Goal: Task Accomplishment & Management: Manage account settings

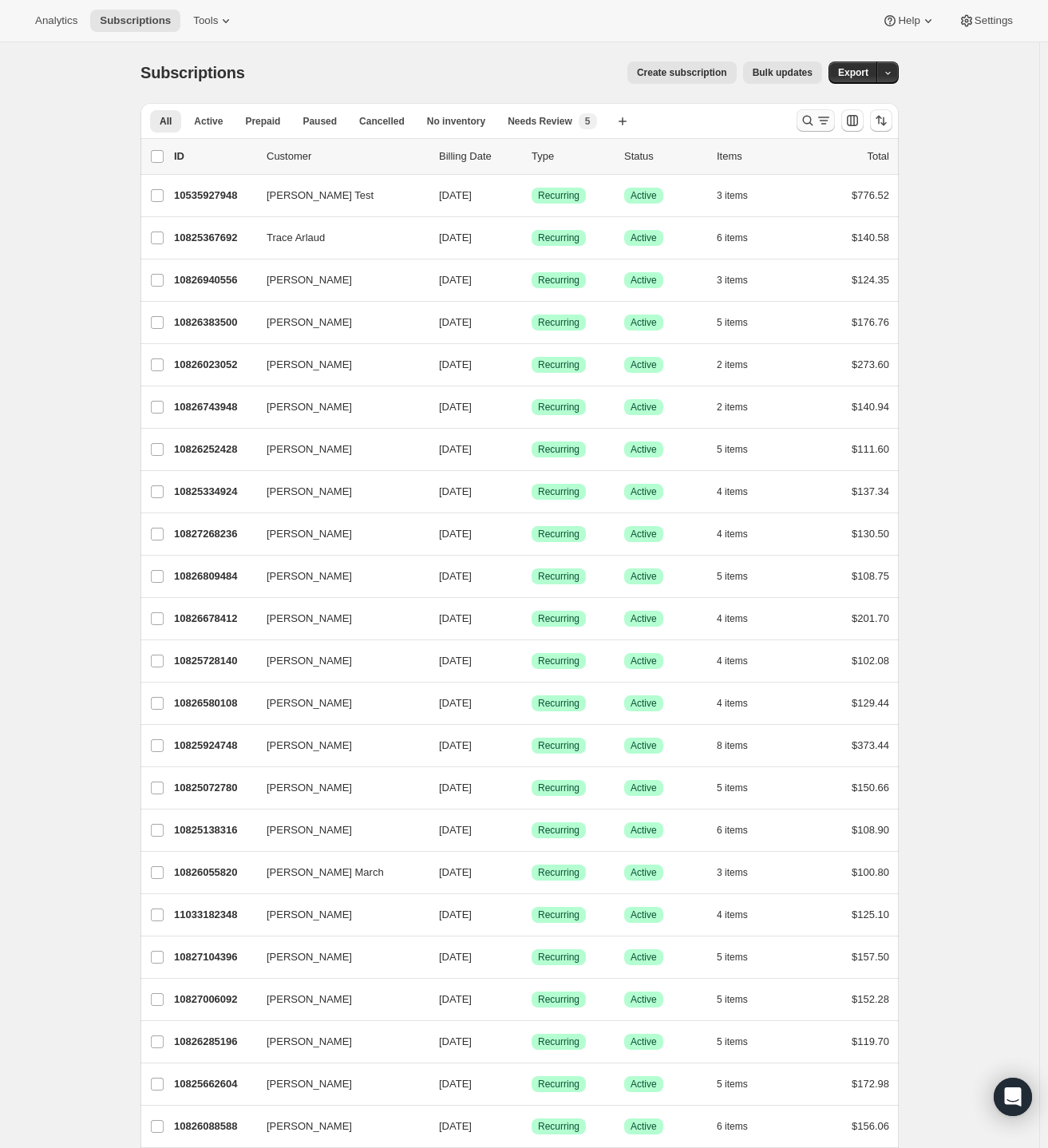
click at [824, 115] on icon "Search and filter results" at bounding box center [823, 120] width 16 height 16
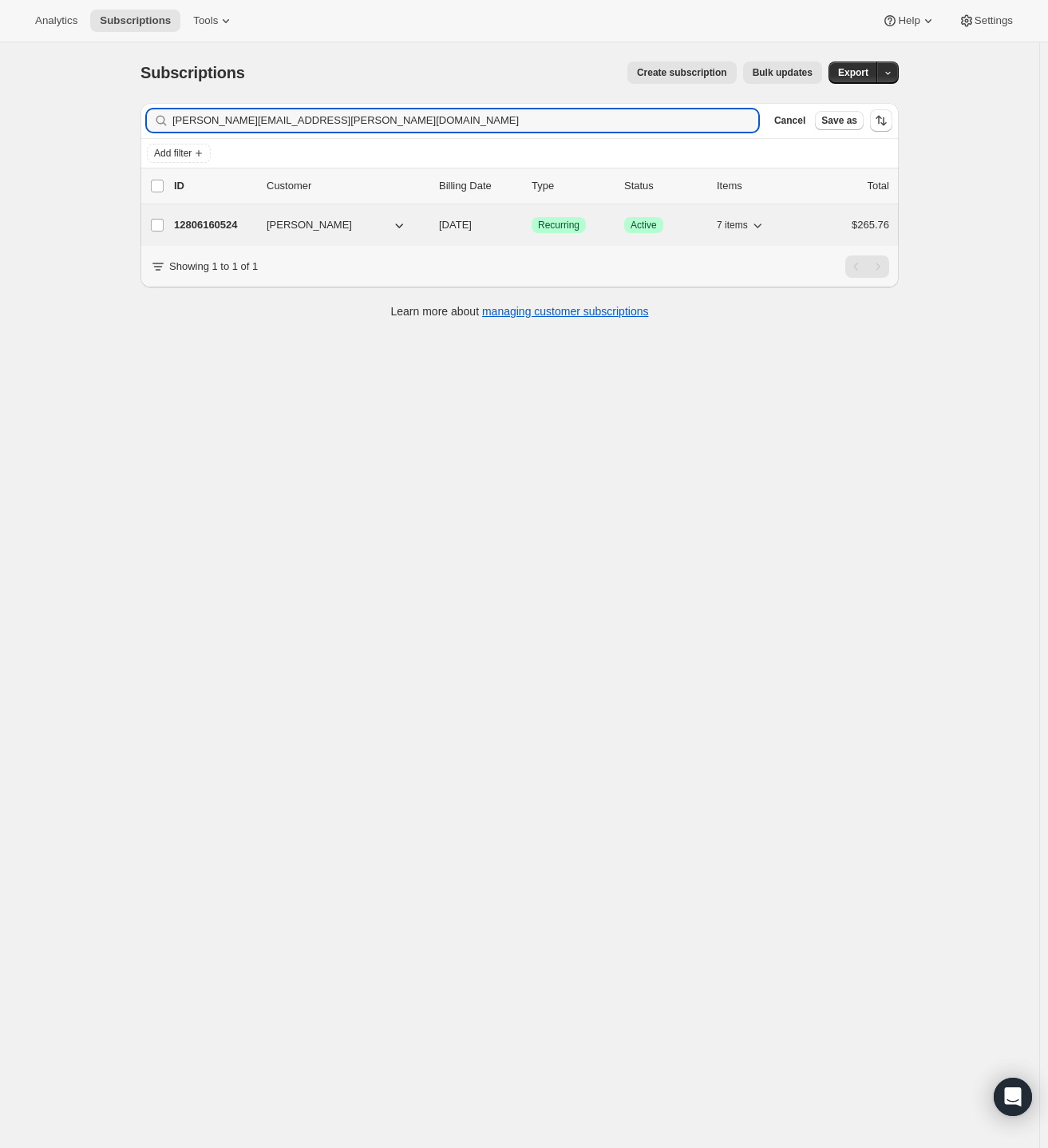
type input "[PERSON_NAME][EMAIL_ADDRESS][PERSON_NAME][DOMAIN_NAME]"
click at [214, 225] on p "12806160524" at bounding box center [213, 225] width 80 height 16
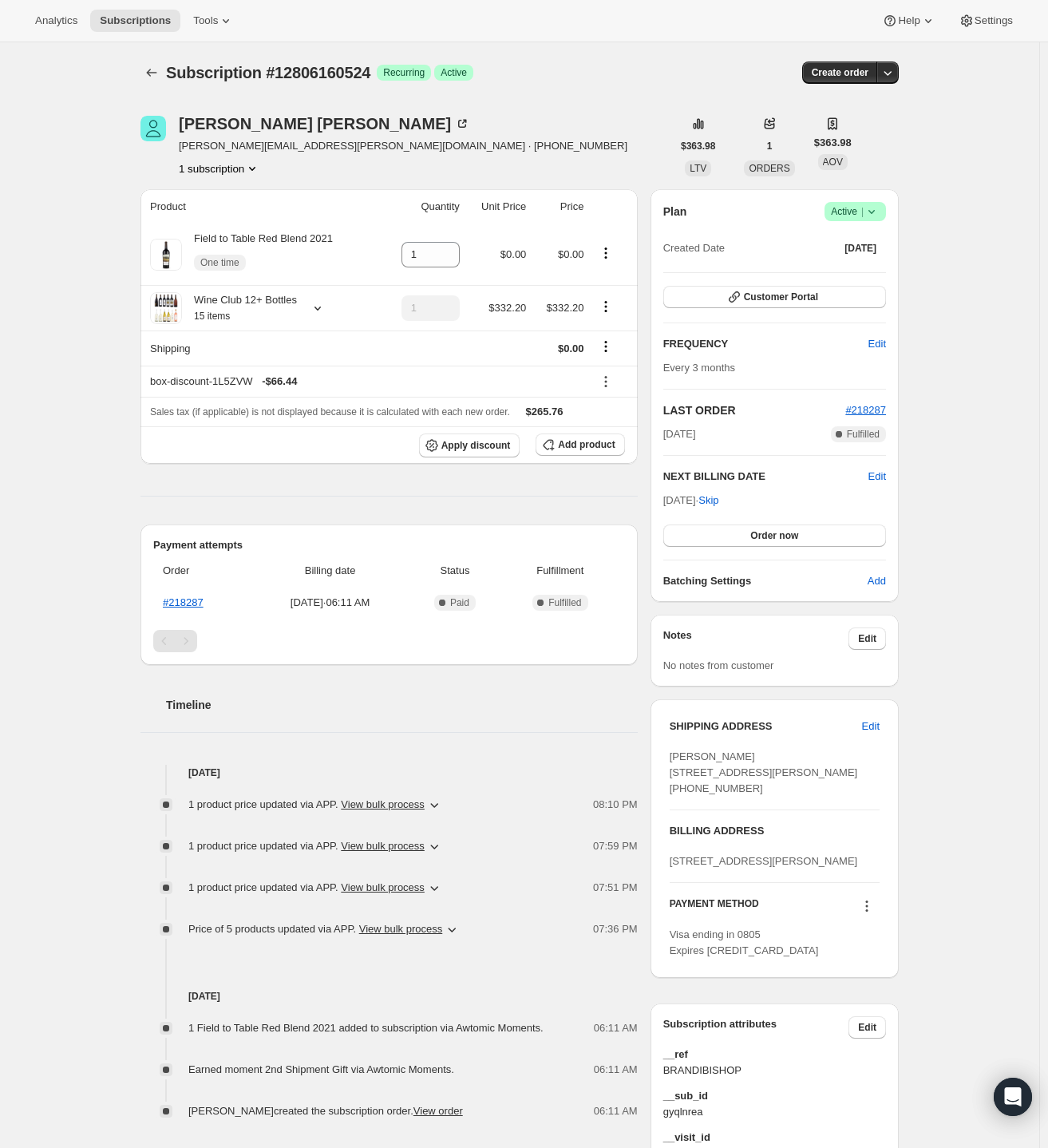
click at [886, 214] on span "Success Active |" at bounding box center [855, 211] width 61 height 19
click at [885, 236] on span "Pause subscription" at bounding box center [852, 242] width 88 height 12
